Goal: Task Accomplishment & Management: Use online tool/utility

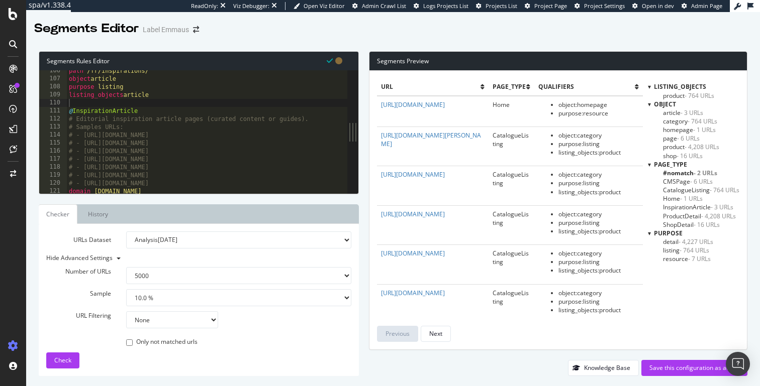
select select "5000"
select select "10"
drag, startPoint x: 144, startPoint y: 30, endPoint x: 187, endPoint y: 29, distance: 43.7
click at [187, 29] on div "Label Emmaus" at bounding box center [166, 30] width 46 height 10
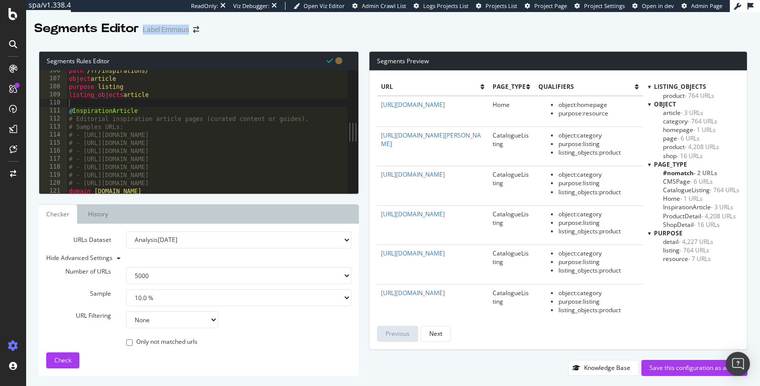
click at [187, 29] on div "Label Emmaus" at bounding box center [166, 30] width 46 height 10
drag, startPoint x: 36, startPoint y: 26, endPoint x: 269, endPoint y: 33, distance: 233.7
click at [269, 33] on div "Segments Editor Label [PERSON_NAME]" at bounding box center [392, 24] width 733 height 25
click at [325, 30] on div "Segments Editor Label [PERSON_NAME]" at bounding box center [392, 24] width 733 height 25
drag, startPoint x: 374, startPoint y: 59, endPoint x: 423, endPoint y: 59, distance: 48.7
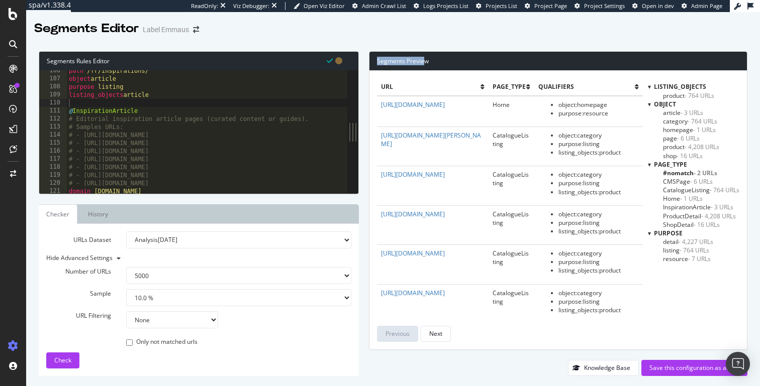
click at [423, 59] on div "Segments Preview" at bounding box center [557, 61] width 377 height 19
